Goal: Find specific page/section: Find specific page/section

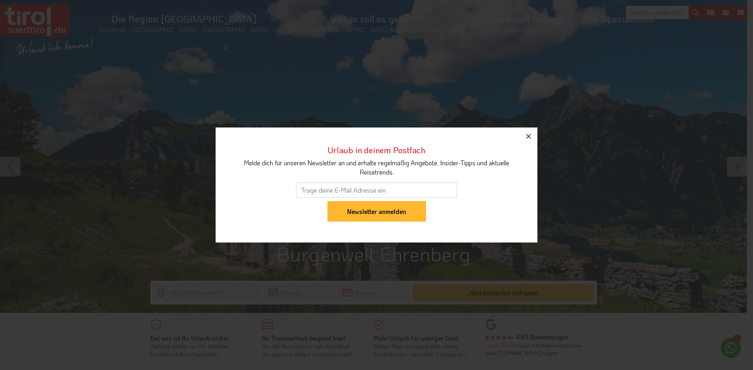
click at [530, 134] on icon "button" at bounding box center [528, 136] width 5 height 5
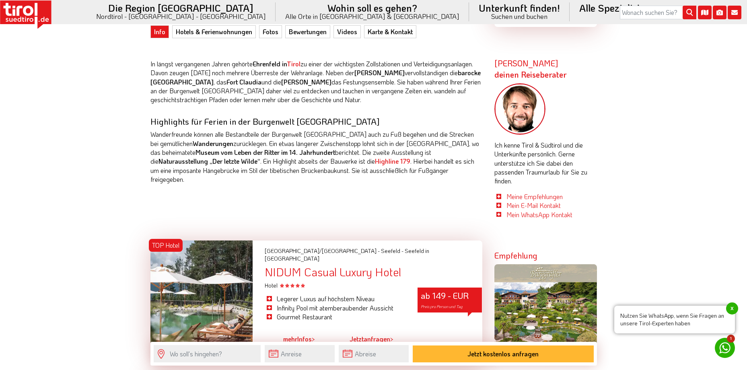
scroll to position [402, 0]
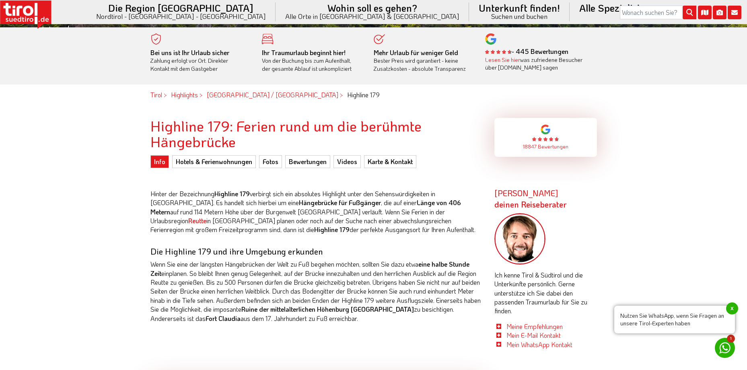
scroll to position [161, 0]
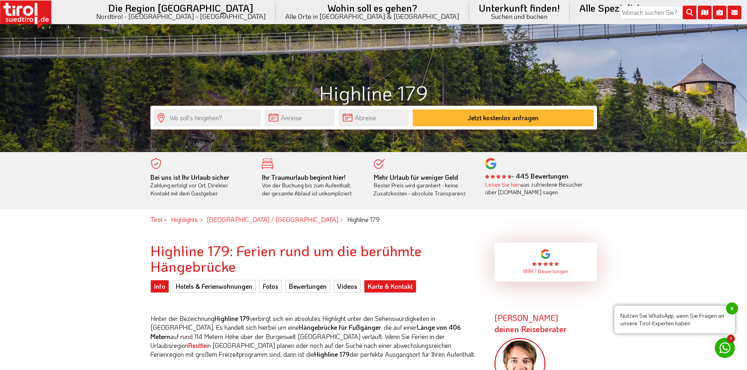
click at [373, 286] on link "Karte & Kontakt" at bounding box center [390, 286] width 52 height 13
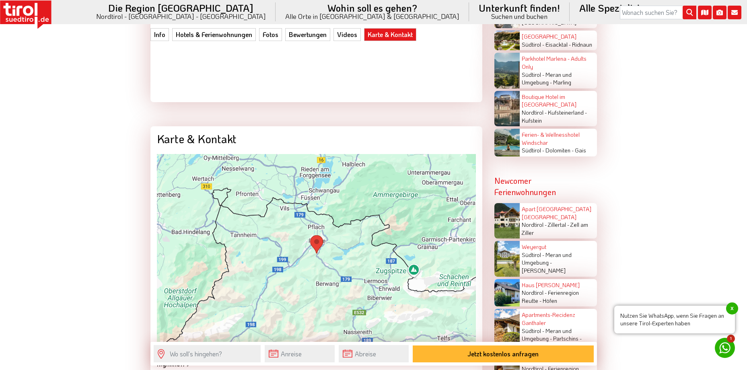
scroll to position [2006, 0]
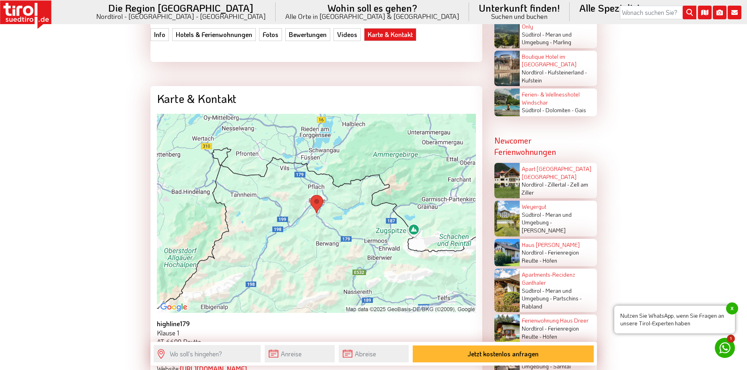
click at [312, 187] on img at bounding box center [316, 213] width 319 height 199
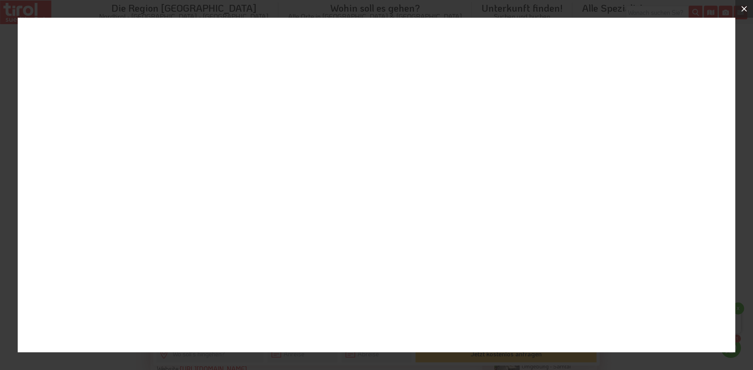
click at [744, 9] on icon at bounding box center [744, 9] width 6 height 6
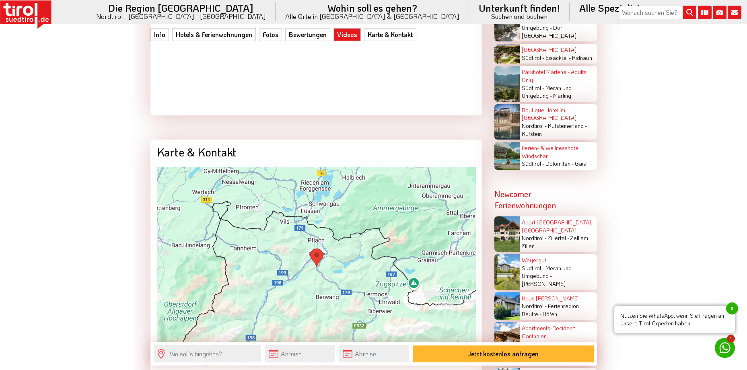
scroll to position [1966, 0]
